Goal: Transaction & Acquisition: Complete application form

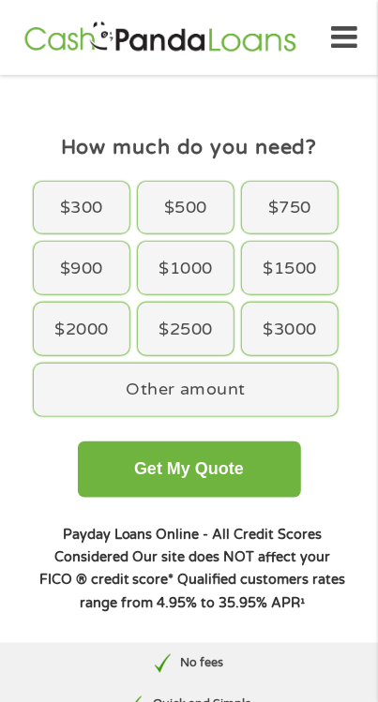
click at [292, 336] on div "$3000" at bounding box center [290, 329] width 96 height 53
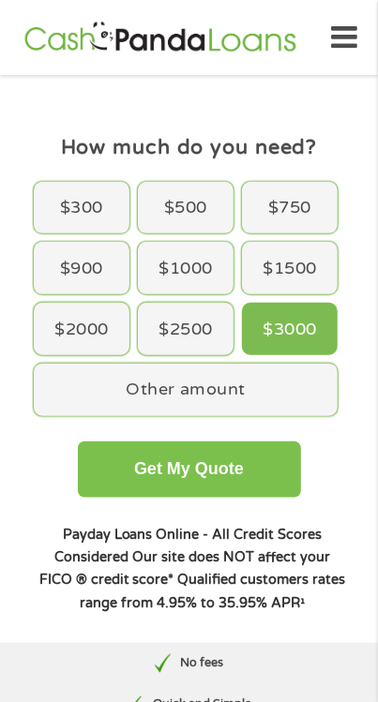
click at [205, 478] on button "Get My Quote" at bounding box center [189, 470] width 223 height 56
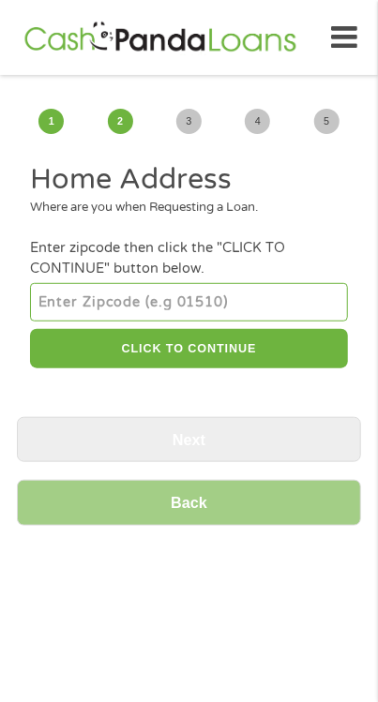
click at [56, 302] on input "number" at bounding box center [188, 302] width 317 height 38
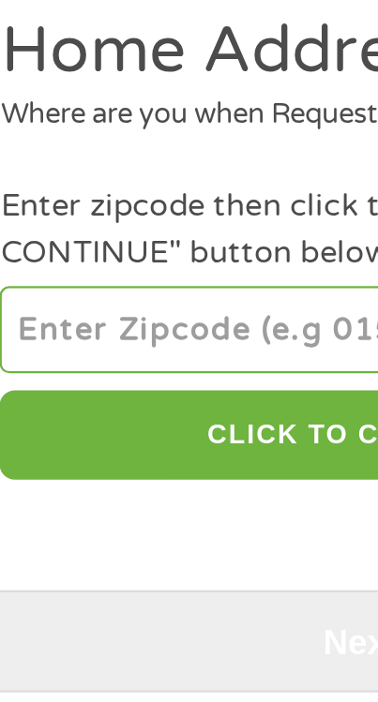
type input "80224"
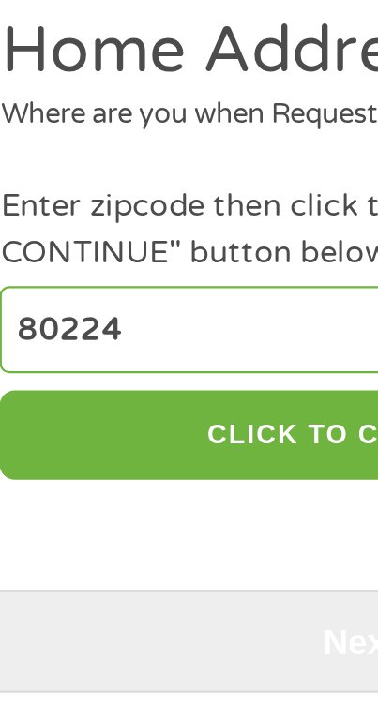
select select "Colorado"
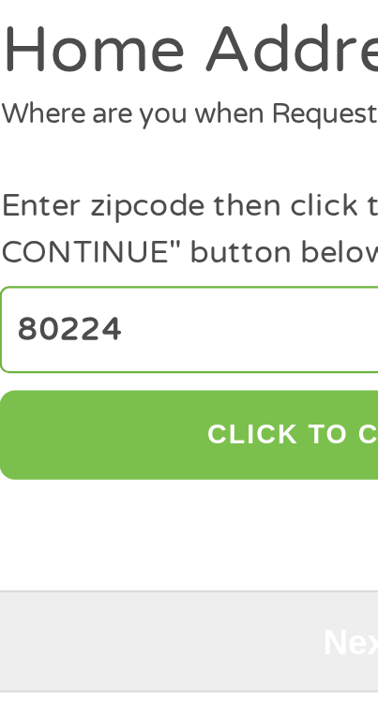
click at [156, 349] on button "CLICK TO CONTINUE" at bounding box center [188, 349] width 317 height 40
type input "80224"
type input "Denver"
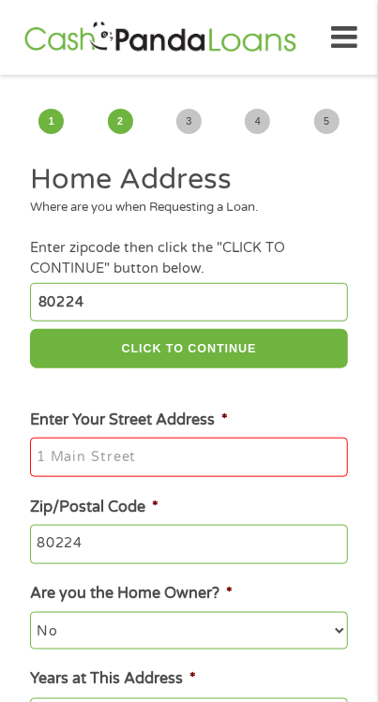
click at [48, 463] on input "Enter Your Street Address *" at bounding box center [188, 457] width 317 height 39
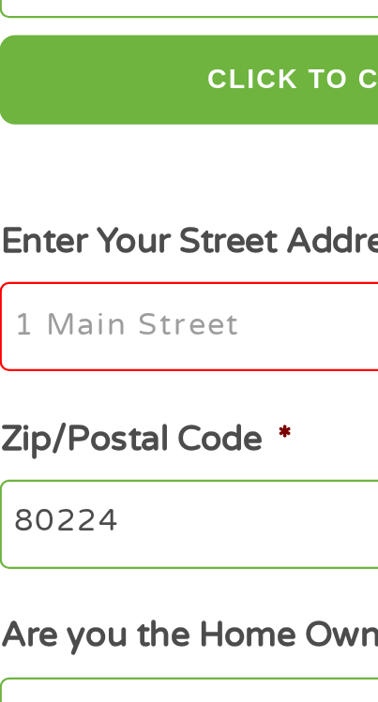
type input "1010 S.Onedia St.E204"
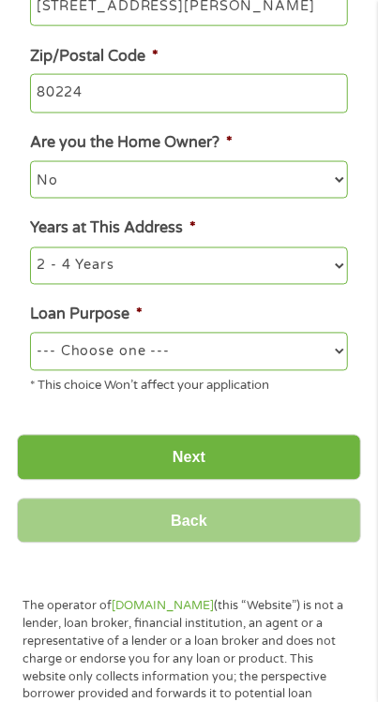
scroll to position [450, 0]
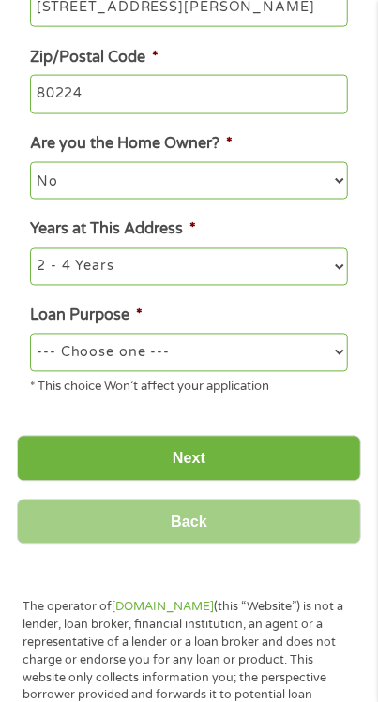
click at [342, 278] on select "1 Year or less 1 - 2 Years 2 - 4 Years Over 4 Years" at bounding box center [188, 268] width 317 height 38
select select "60months"
click at [30, 250] on select "1 Year or less 1 - 2 Years 2 - 4 Years Over 4 Years" at bounding box center [188, 268] width 317 height 38
click at [268, 357] on select "--- Choose one --- Pay Bills Debt Consolidation Home Improvement Major Purchase…" at bounding box center [188, 353] width 317 height 38
select select "paybills"
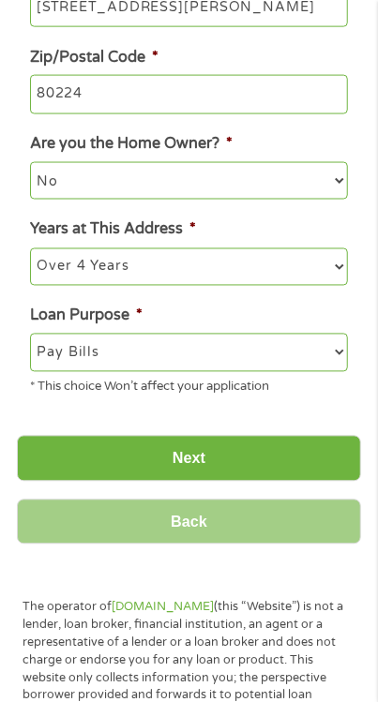
click at [30, 337] on select "--- Choose one --- Pay Bills Debt Consolidation Home Improvement Major Purchase…" at bounding box center [188, 353] width 317 height 38
click at [192, 462] on input "Next" at bounding box center [189, 459] width 344 height 46
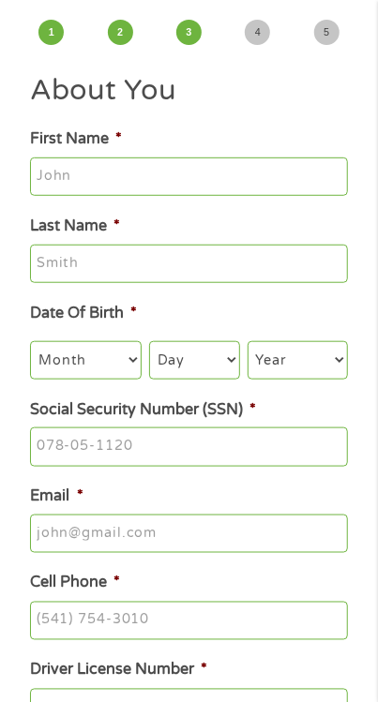
scroll to position [88, 0]
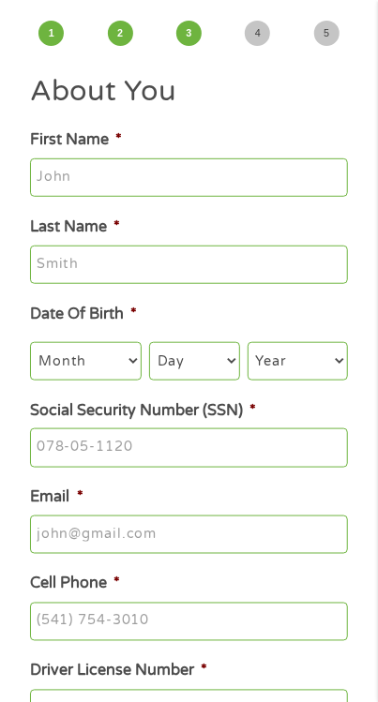
click at [53, 179] on input "First Name *" at bounding box center [188, 177] width 317 height 39
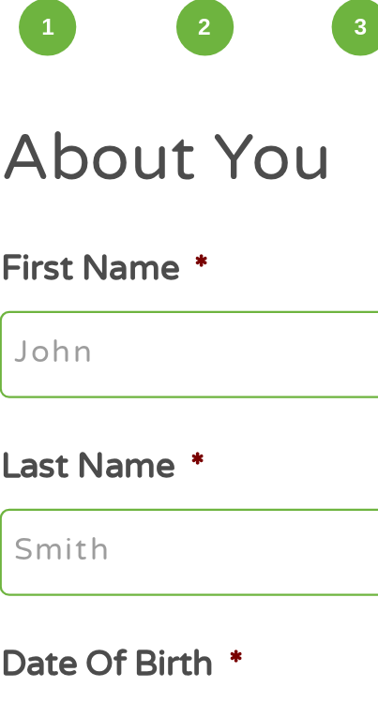
type input "irene"
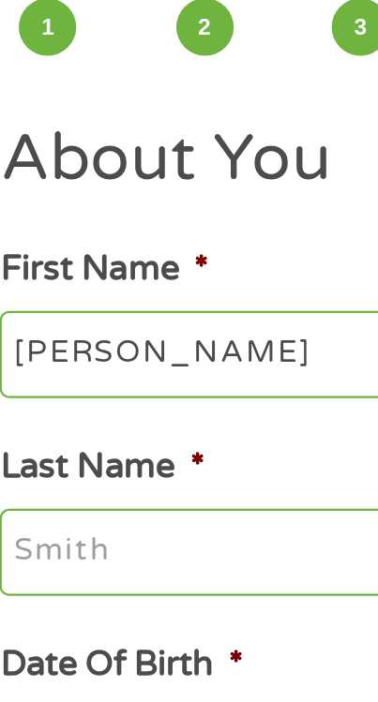
type input "Gonzales"
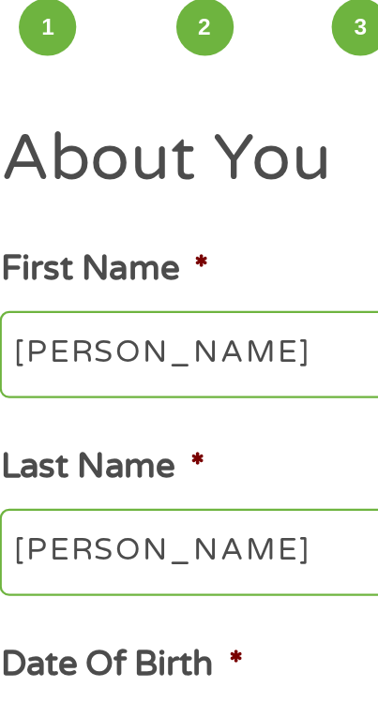
type input "queenrene64@gmail.com"
type input "(720) 586-1269"
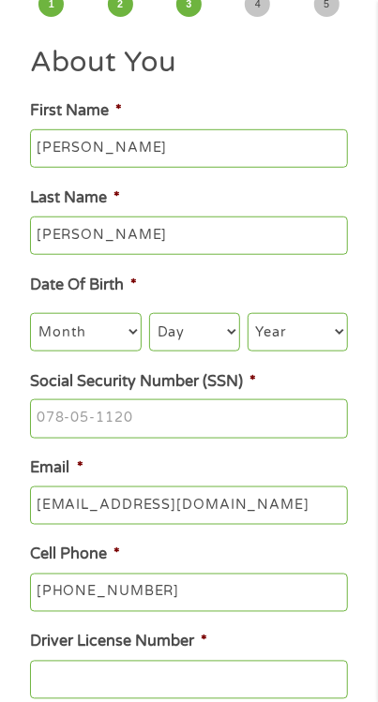
scroll to position [118, 0]
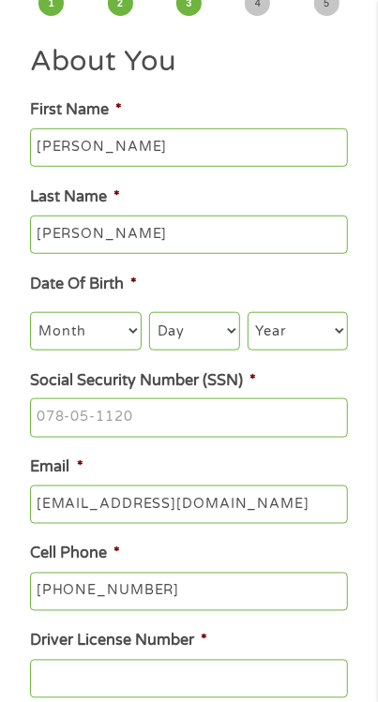
click at [129, 338] on select "Month 1 2 3 4 5 6 7 8 9 10 11 12" at bounding box center [86, 331] width 112 height 38
select select "12"
click at [30, 314] on select "Month 1 2 3 4 5 6 7 8 9 10 11 12" at bounding box center [86, 331] width 112 height 38
click at [226, 340] on select "Day 1 2 3 4 5 6 7 8 9 10 11 12 13 14 15 16 17 18 19 20 21 22 23 24 25 26 27 28 …" at bounding box center [194, 331] width 91 height 38
select select "9"
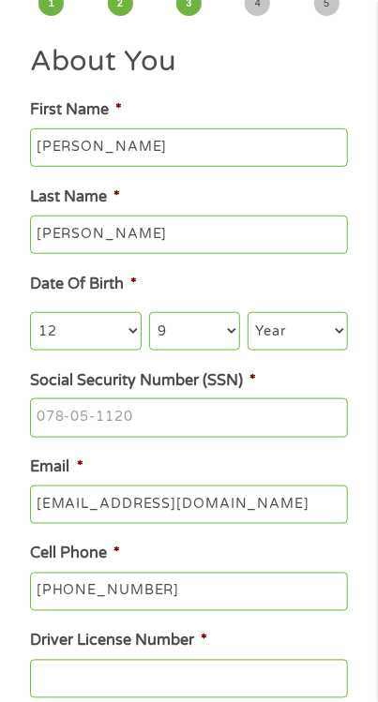
click at [149, 314] on select "Day 1 2 3 4 5 6 7 8 9 10 11 12 13 14 15 16 17 18 19 20 21 22 23 24 25 26 27 28 …" at bounding box center [194, 331] width 91 height 38
click at [290, 338] on select "Year 2007 2006 2005 2004 2003 2002 2001 2000 1999 1998 1997 1996 1995 1994 1993…" at bounding box center [298, 331] width 100 height 38
select select "1964"
click at [248, 314] on select "Year 2007 2006 2005 2004 2003 2002 2001 2000 1999 1998 1997 1996 1995 1994 1993…" at bounding box center [298, 331] width 100 height 38
click at [51, 427] on input "Social Security Number (SSN) *" at bounding box center [188, 418] width 317 height 39
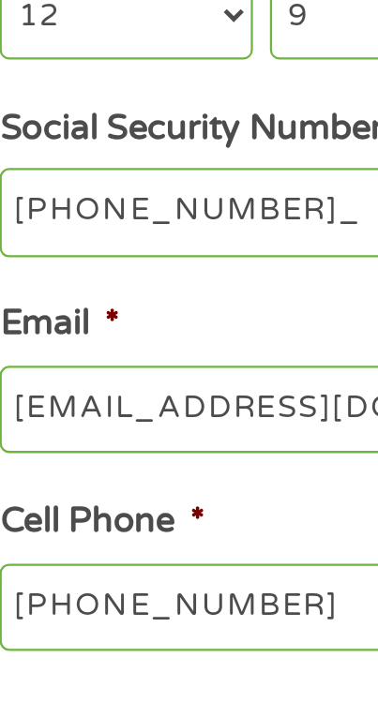
type input "458-31-7044"
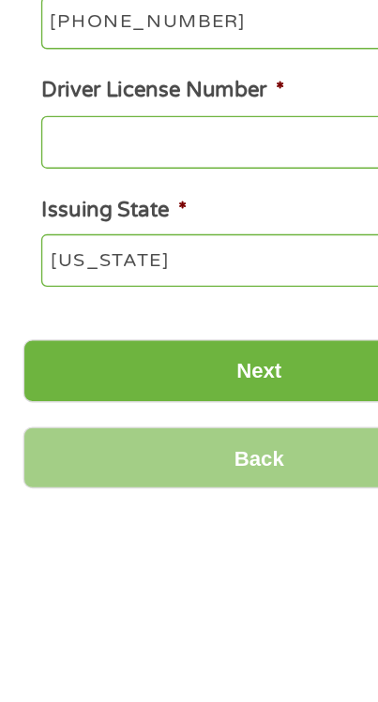
click at [40, 452] on input "Driver License Number *" at bounding box center [188, 447] width 317 height 39
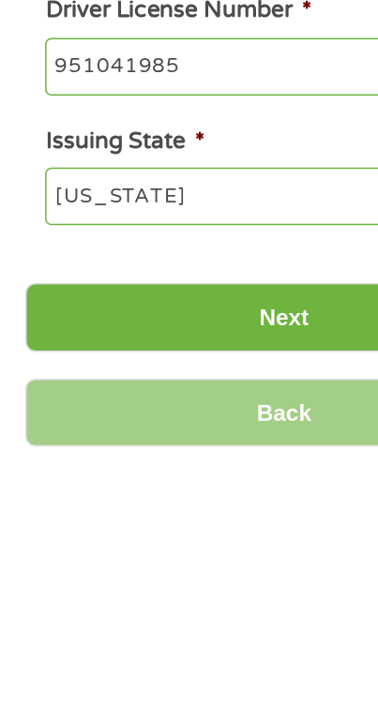
scroll to position [351, 0]
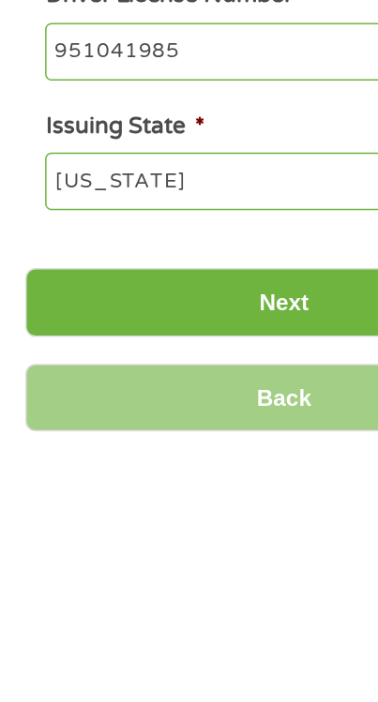
type input "951041985"
click at [188, 614] on input "Next" at bounding box center [189, 614] width 344 height 46
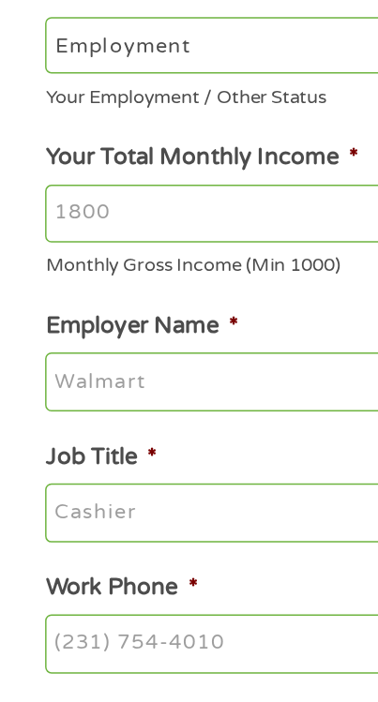
scroll to position [7, 8]
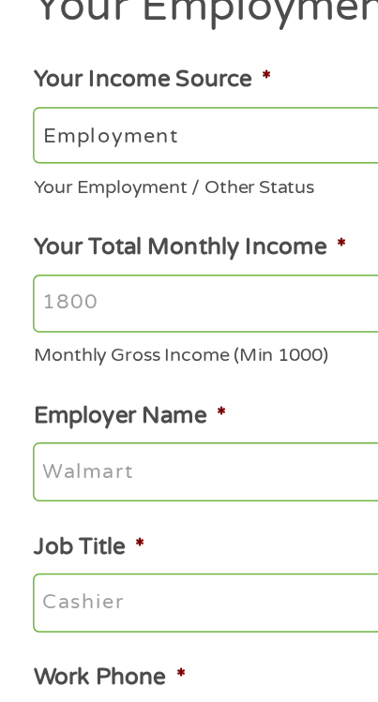
click at [42, 383] on input "Your Total Monthly Income *" at bounding box center [188, 377] width 317 height 39
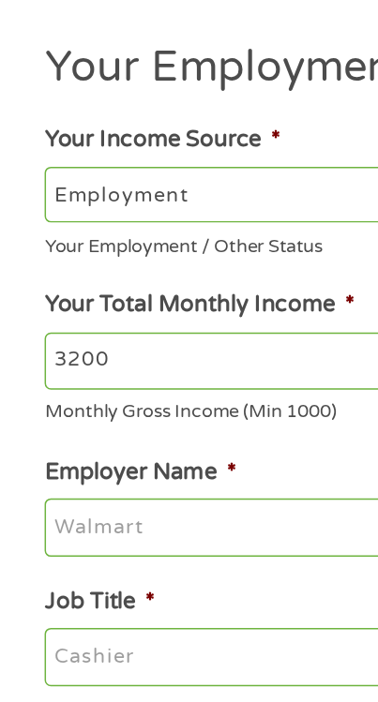
scroll to position [0, 0]
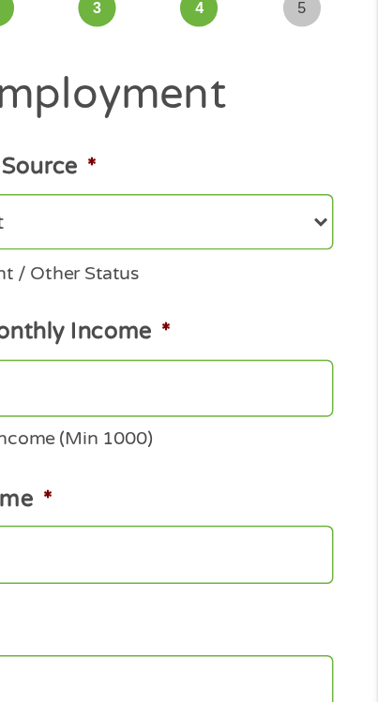
type input "3200"
click at [339, 267] on select "--- Choose one --- Employment Self Employed Benefits" at bounding box center [188, 266] width 317 height 38
click at [337, 258] on select "--- Choose one --- Employment Self Employed Benefits" at bounding box center [188, 266] width 317 height 38
select select "selfEmployed"
click at [30, 247] on select "--- Choose one --- Employment Self Employed Benefits" at bounding box center [188, 266] width 317 height 38
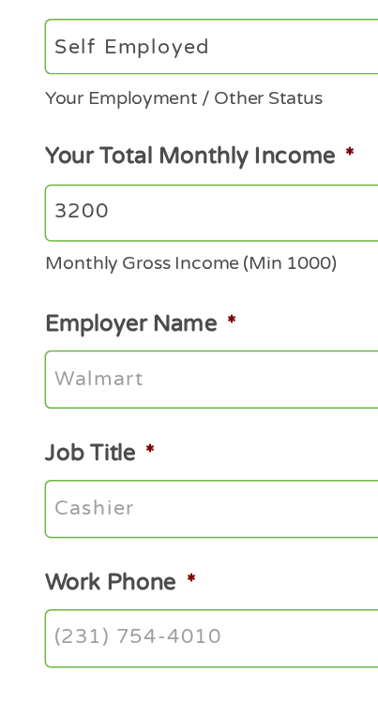
click at [158, 550] on li "Job Title *" at bounding box center [189, 562] width 344 height 68
click at [148, 560] on input "Job Title *" at bounding box center [188, 576] width 317 height 39
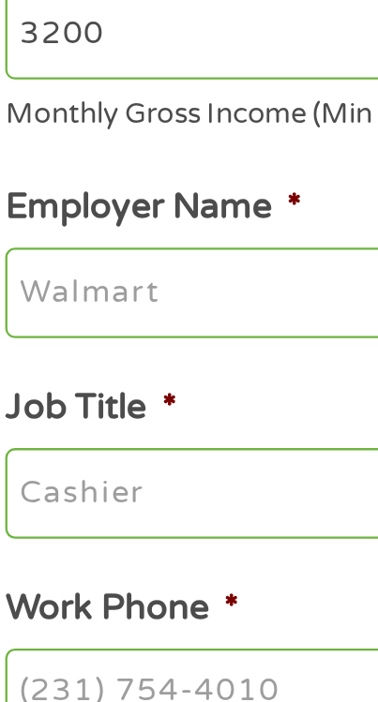
scroll to position [49, 0]
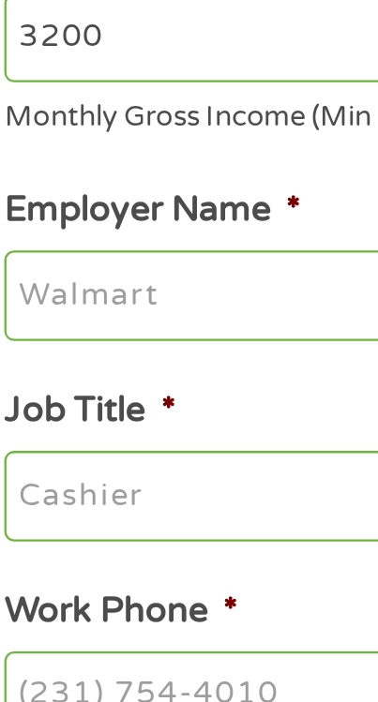
click at [48, 437] on input "Employer Name *" at bounding box center [188, 440] width 317 height 39
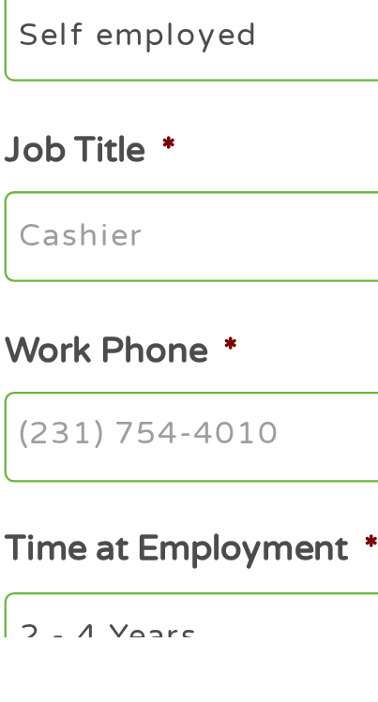
type input "Self employed"
click at [38, 534] on input "Job Title *" at bounding box center [188, 527] width 317 height 39
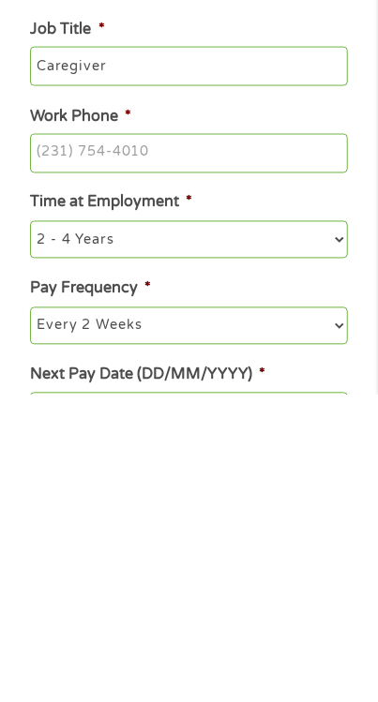
scroll to position [204, 0]
type input "Caregiver"
click at [339, 469] on input "Work Phone *" at bounding box center [188, 460] width 317 height 39
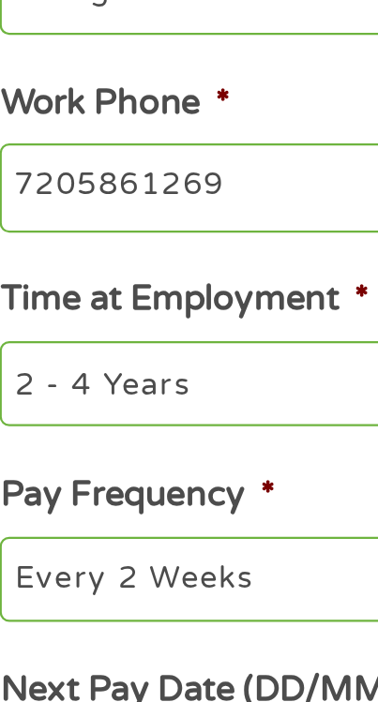
type input "(720) 586-1269"
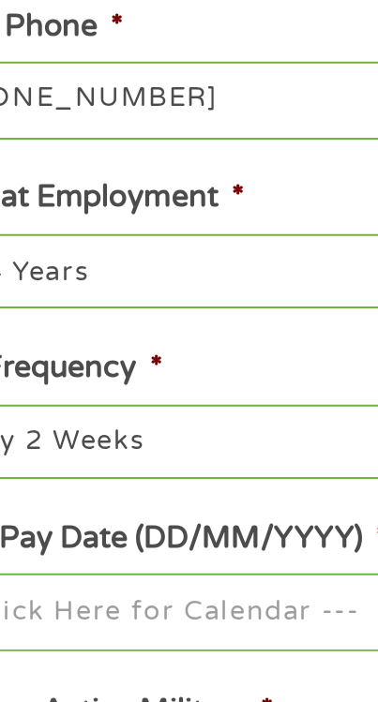
scroll to position [268, 0]
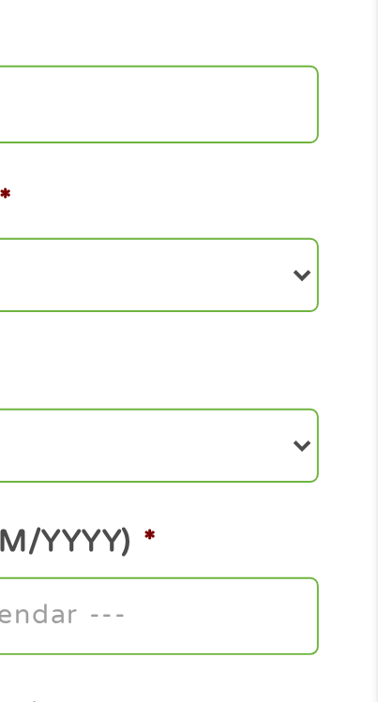
click at [345, 486] on select "--- Choose one --- 1 Year or less 1 - 2 Years 2 - 4 Years Over 4 Years" at bounding box center [188, 482] width 317 height 38
select select "60months"
click at [30, 467] on select "--- Choose one --- 1 Year or less 1 - 2 Years 2 - 4 Years Over 4 Years" at bounding box center [188, 482] width 317 height 38
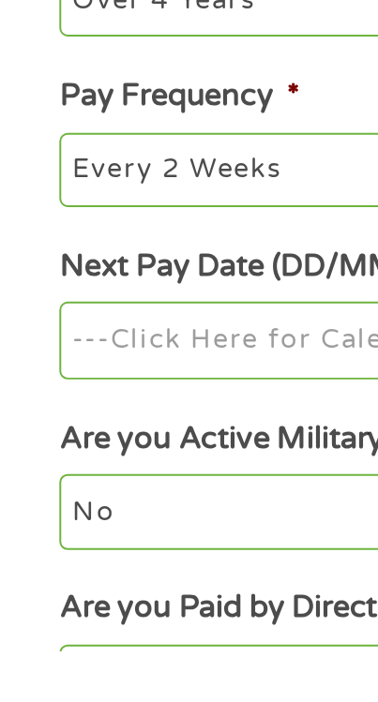
scroll to position [378, 0]
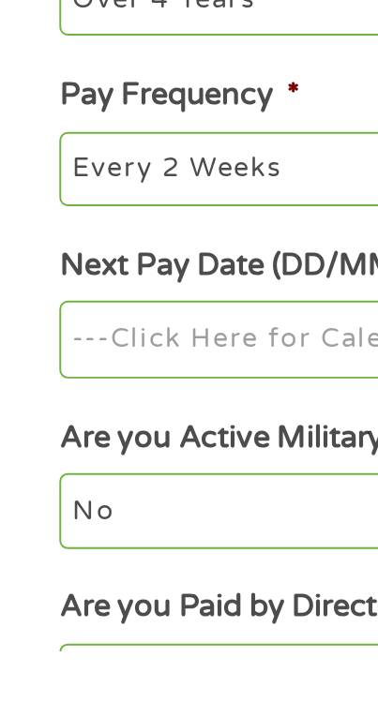
click at [51, 549] on input "Next Pay Date (DD/MM/YYYY) *" at bounding box center [188, 544] width 317 height 39
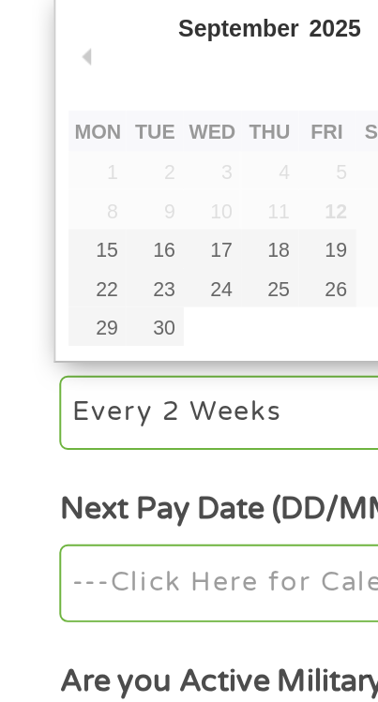
scroll to position [429, 0]
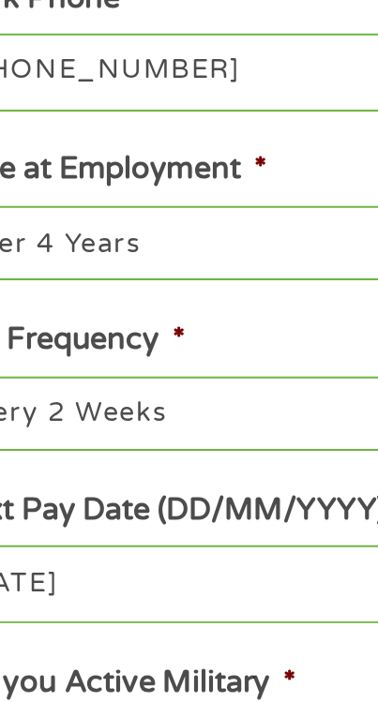
click at [174, 323] on select "--- Choose one --- 1 Year or less 1 - 2 Years 2 - 4 Years Over 4 Years" at bounding box center [188, 322] width 317 height 38
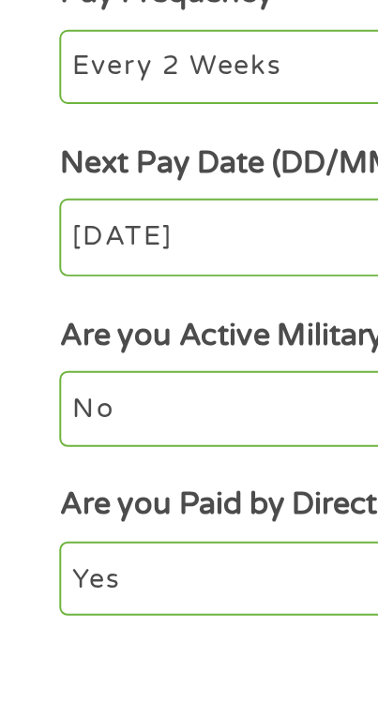
scroll to position [432, 0]
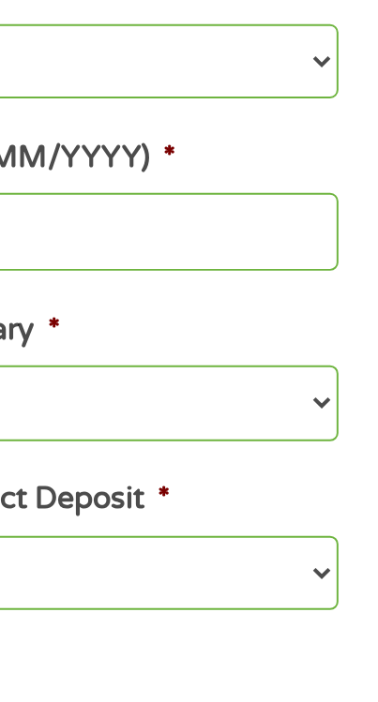
click at [336, 497] on input "26/09/2025" at bounding box center [188, 490] width 317 height 39
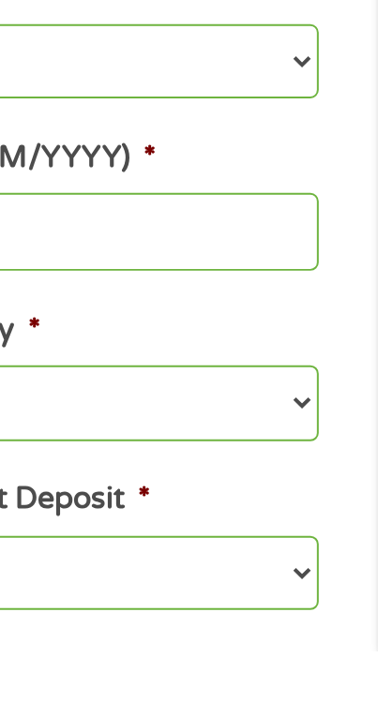
click at [334, 498] on input "26/09/2025" at bounding box center [188, 490] width 317 height 39
click at [339, 495] on input "19/09/2025" at bounding box center [188, 490] width 317 height 39
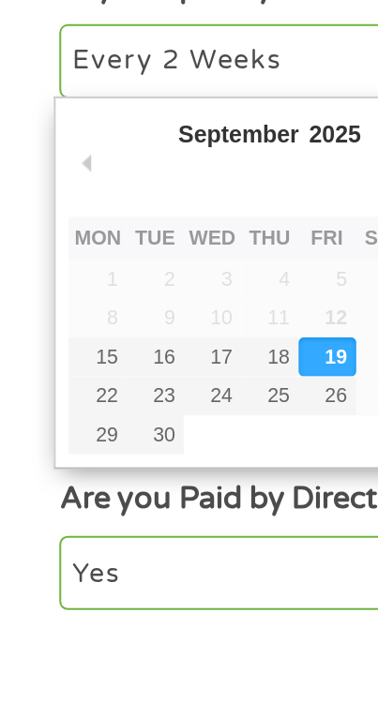
type input "22/09/2025"
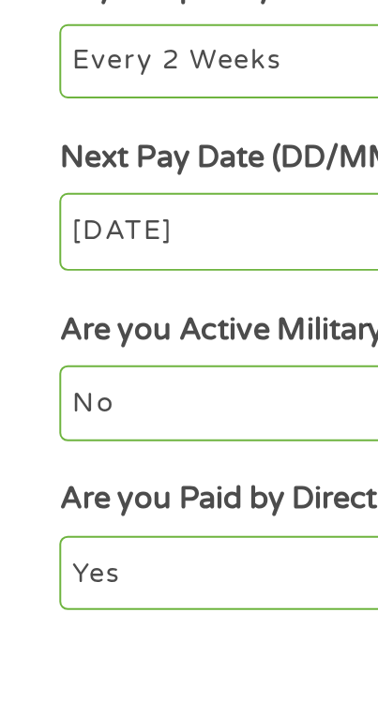
scroll to position [441, 0]
